Goal: Book appointment/travel/reservation

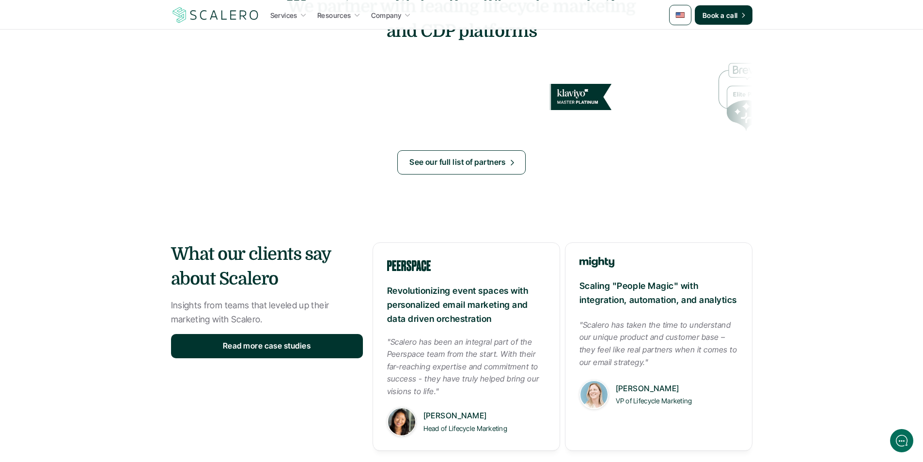
scroll to position [1367, 0]
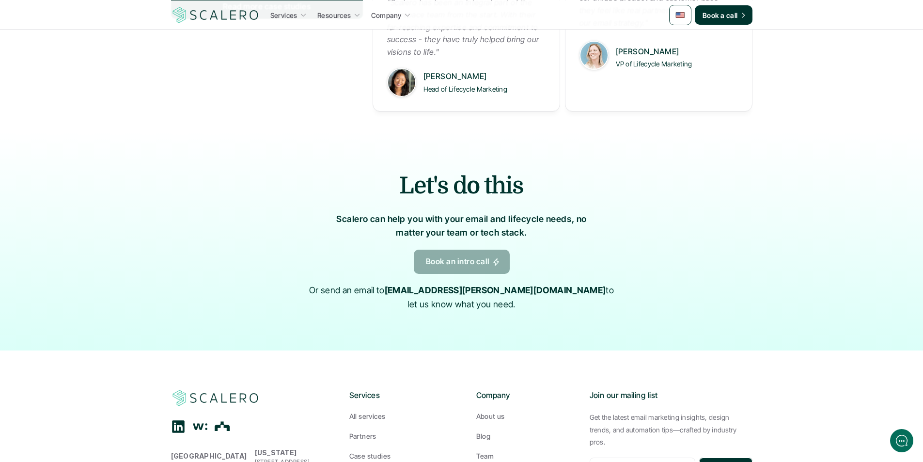
click at [468, 267] on p "Book an intro call" at bounding box center [458, 261] width 64 height 13
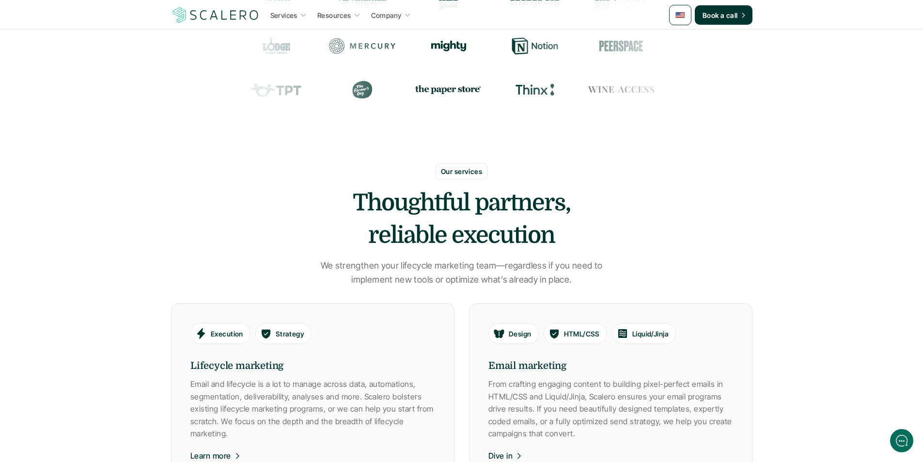
scroll to position [398, 0]
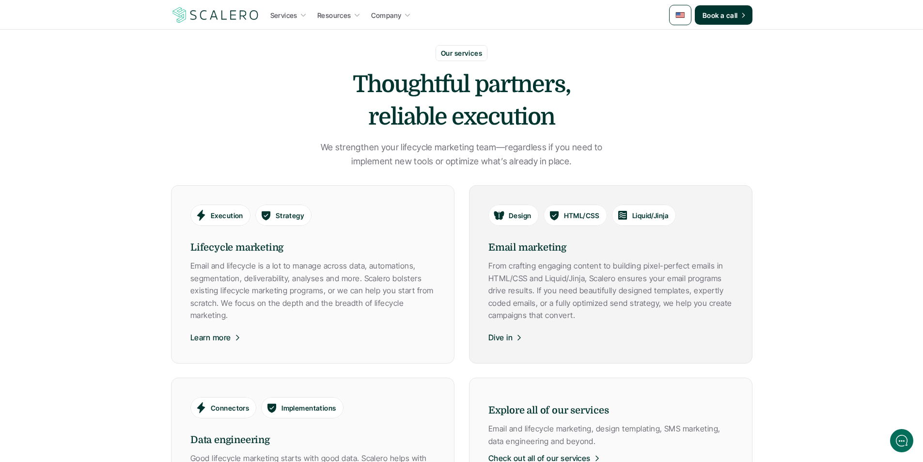
click at [528, 250] on h6 "Email marketing" at bounding box center [610, 247] width 245 height 15
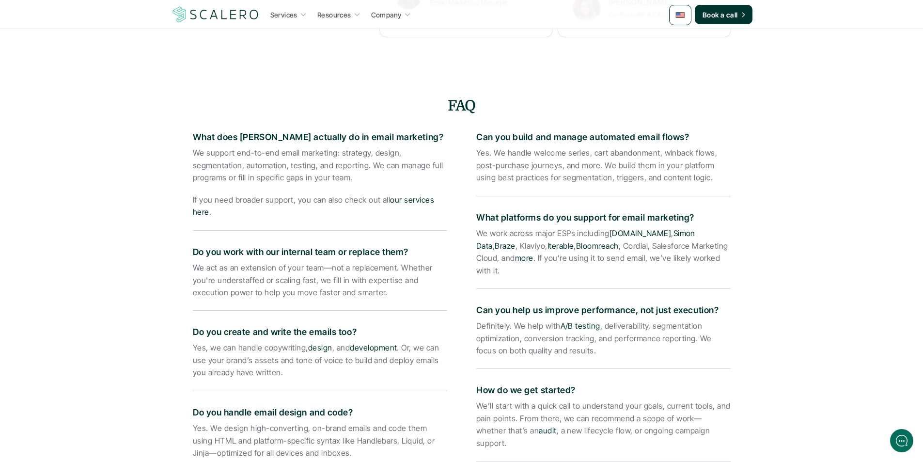
scroll to position [1647, 0]
